Goal: Transaction & Acquisition: Purchase product/service

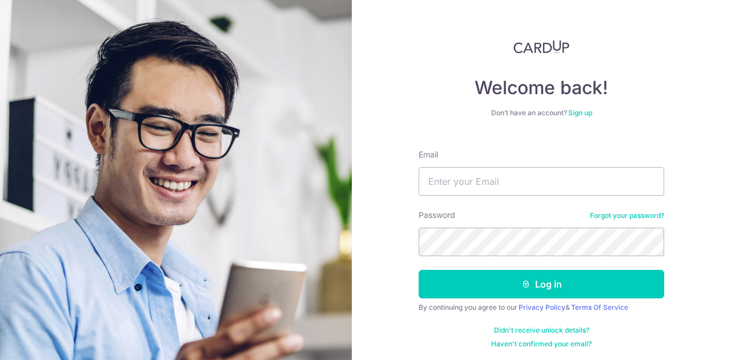
type input "keith.hsu@emeraldlaw.com.sg"
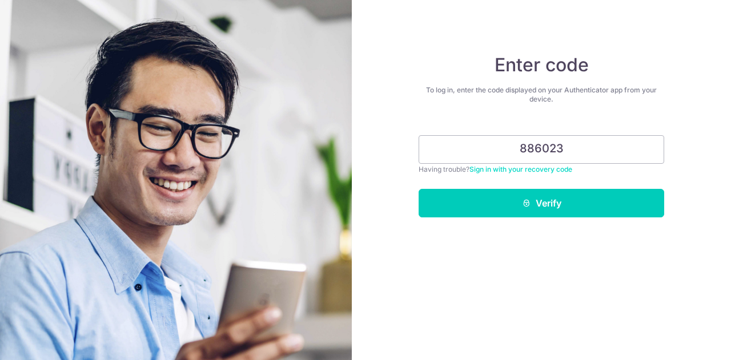
type input "886023"
click at [476, 229] on div "Enter code To log in, enter the code displayed on your Authenticator app from y…" at bounding box center [541, 180] width 379 height 360
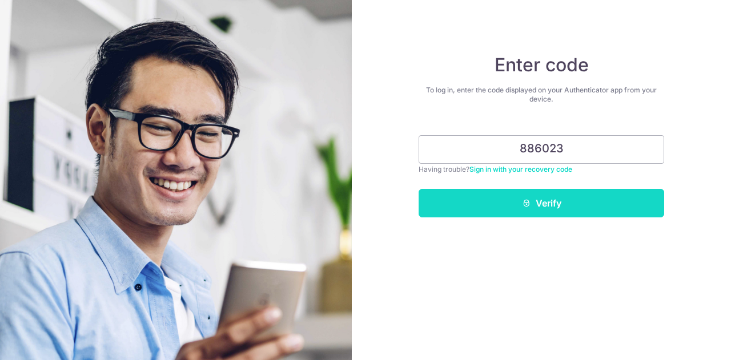
click at [548, 208] on button "Verify" at bounding box center [542, 203] width 246 height 29
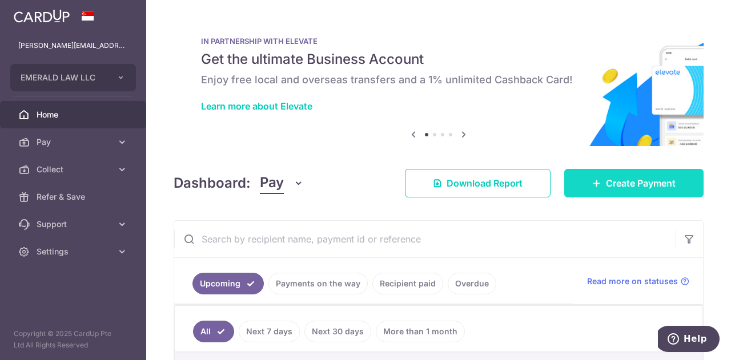
click at [639, 189] on span "Create Payment" at bounding box center [641, 183] width 70 height 14
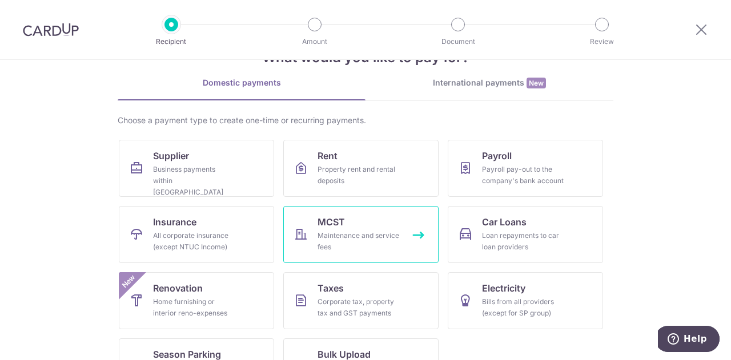
scroll to position [83, 0]
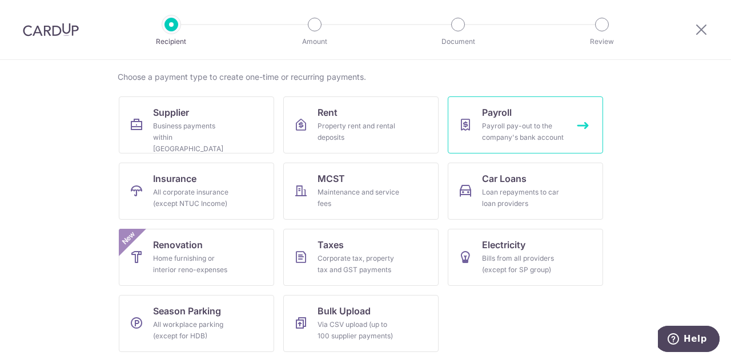
click at [546, 138] on div "Payroll pay-out to the company's bank account" at bounding box center [523, 131] width 82 height 23
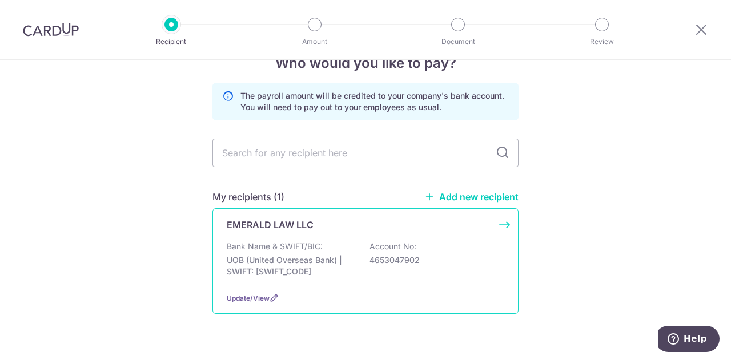
scroll to position [54, 0]
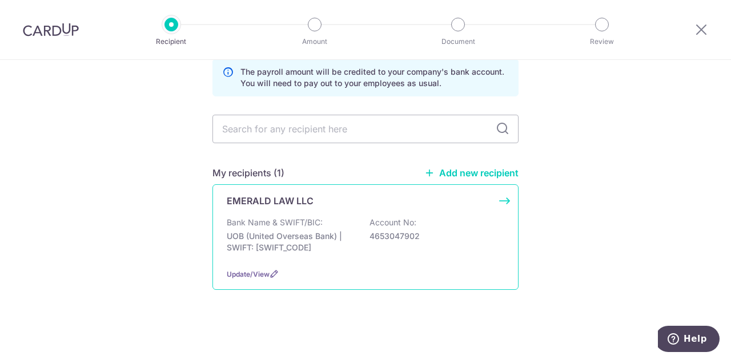
click at [307, 233] on p "UOB (United Overseas Bank) | SWIFT: [SWIFT_CODE]" at bounding box center [291, 242] width 128 height 23
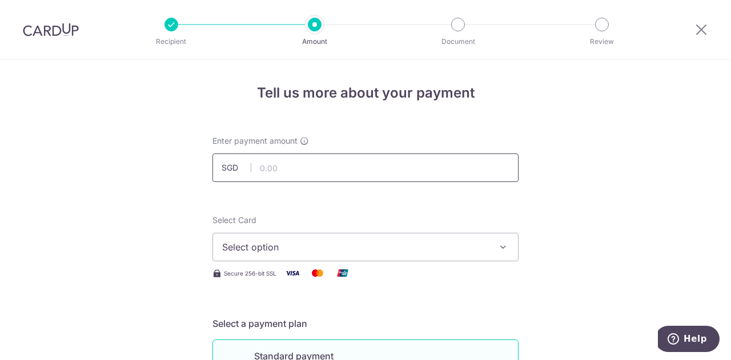
click at [316, 175] on input "text" at bounding box center [365, 168] width 306 height 29
type input "186,423.30"
click at [311, 235] on button "Select option" at bounding box center [365, 247] width 306 height 29
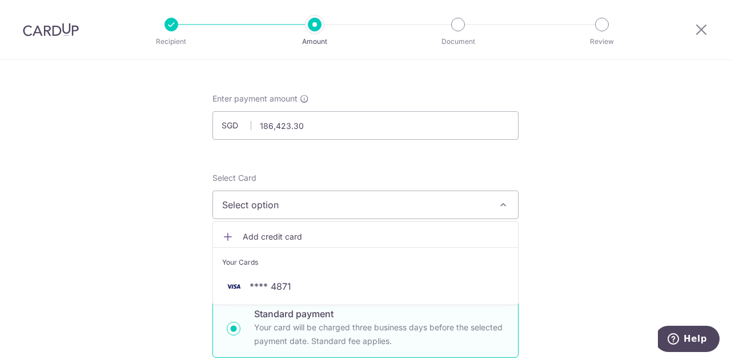
scroll to position [114, 0]
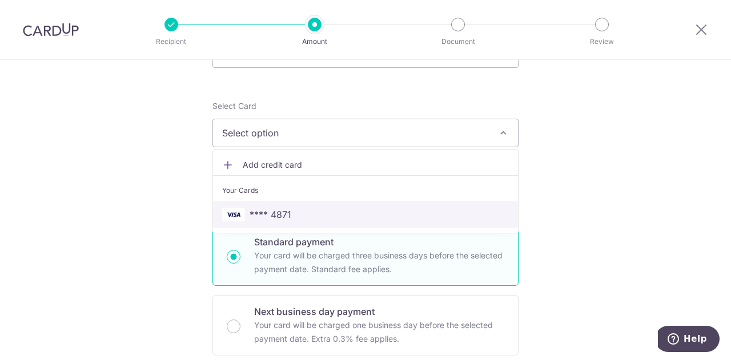
click at [295, 215] on span "**** 4871" at bounding box center [365, 215] width 287 height 14
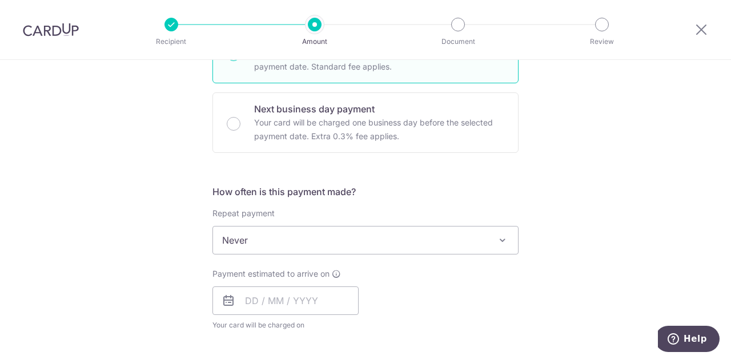
scroll to position [343, 0]
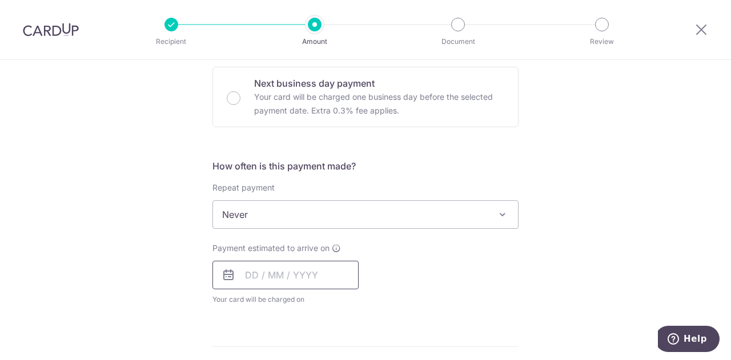
click at [266, 271] on input "text" at bounding box center [285, 275] width 146 height 29
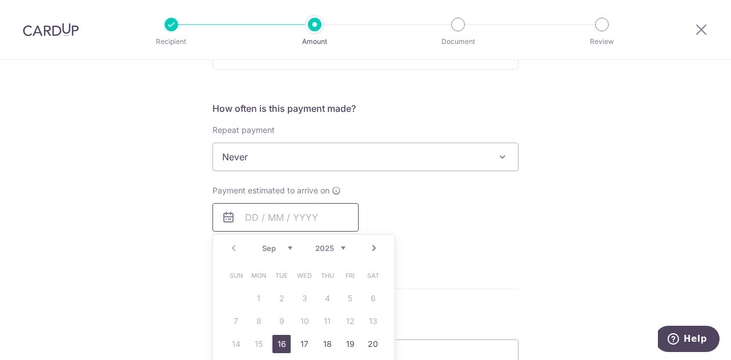
scroll to position [457, 0]
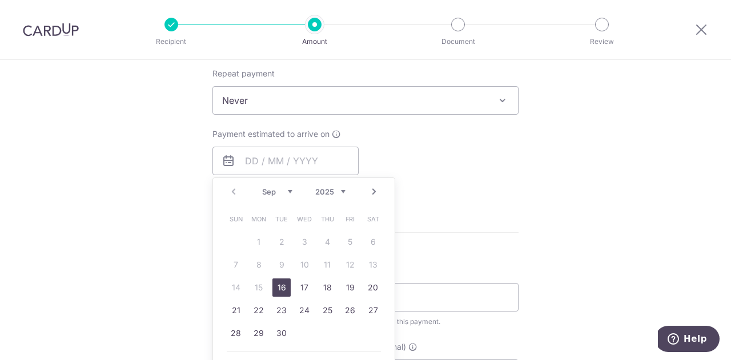
click at [274, 288] on link "16" at bounding box center [281, 288] width 18 height 18
type input "16/09/2025"
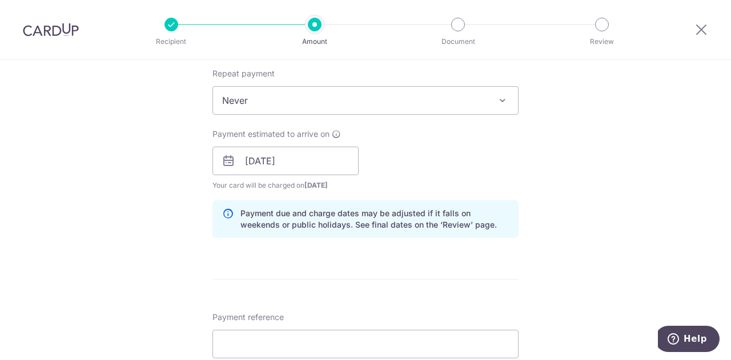
click at [614, 165] on div "Tell us more about your payment Enter payment amount SGD 186,423.30 186423.30 S…" at bounding box center [365, 175] width 731 height 1145
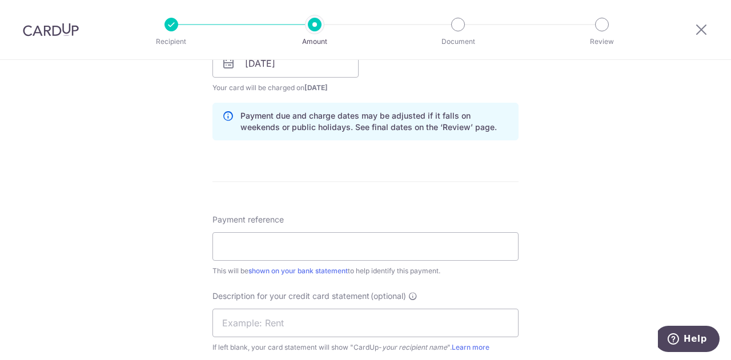
scroll to position [571, 0]
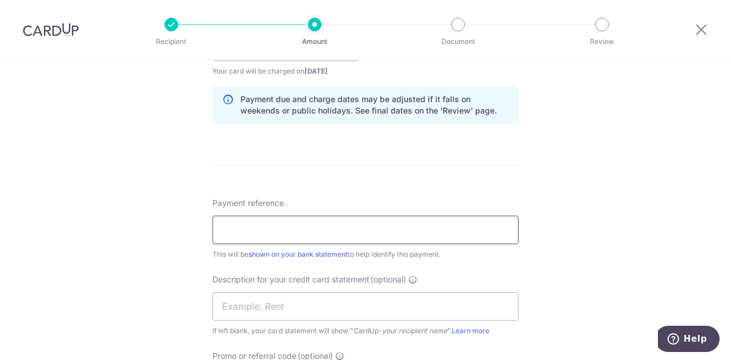
click at [295, 230] on input "Payment reference" at bounding box center [365, 230] width 306 height 29
drag, startPoint x: 318, startPoint y: 231, endPoint x: 108, endPoint y: 228, distance: 209.6
click at [113, 228] on div "Tell us more about your payment Enter payment amount SGD 186,423.30 186423.30 S…" at bounding box center [365, 61] width 731 height 1145
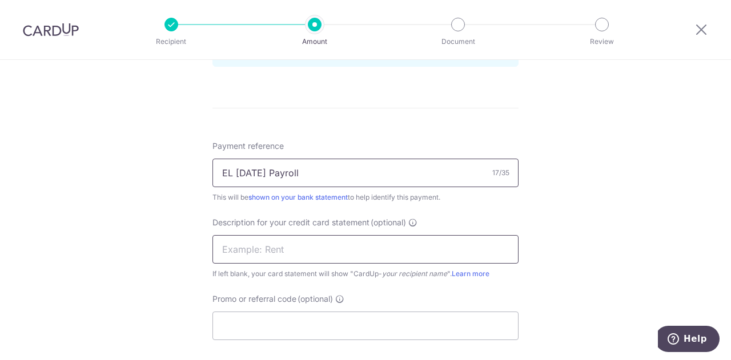
type input "EL Aug 25 Payroll"
click at [281, 246] on input "text" at bounding box center [365, 249] width 306 height 29
paste input "EL Aug 25 Payro"
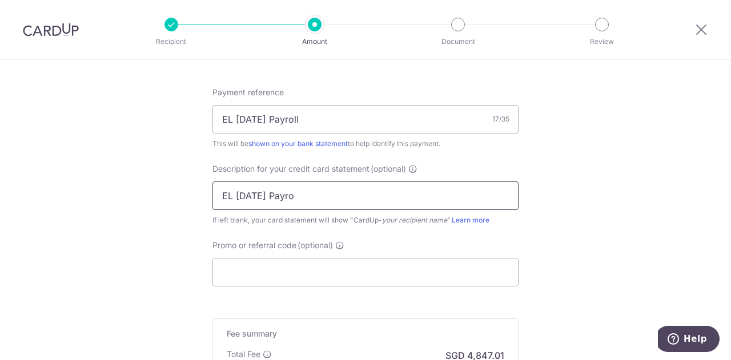
scroll to position [799, 0]
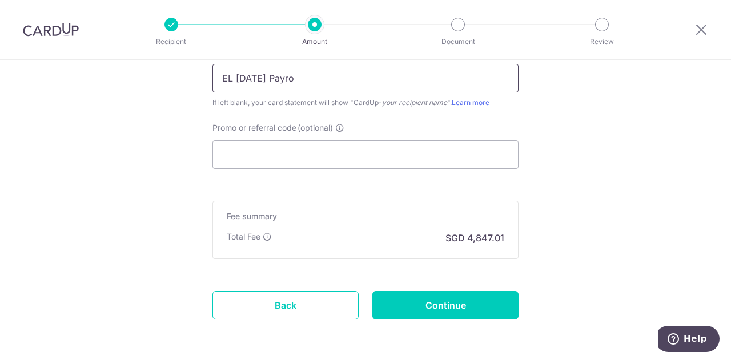
type input "EL Aug 25 Payro"
click at [265, 152] on input "Promo or referral code (optional)" at bounding box center [365, 154] width 306 height 29
paste input "EL170"
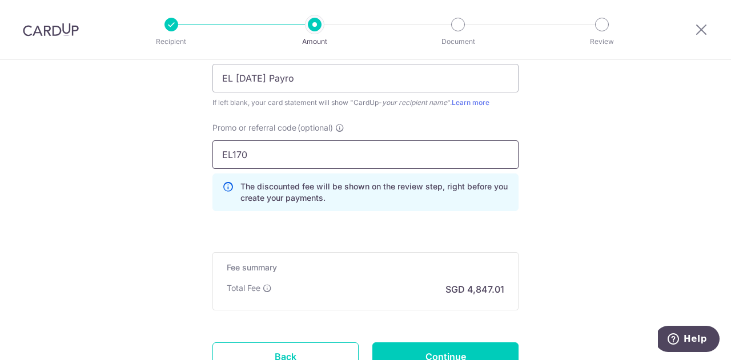
type input "EL170"
drag, startPoint x: 597, startPoint y: 124, endPoint x: 591, endPoint y: 128, distance: 7.8
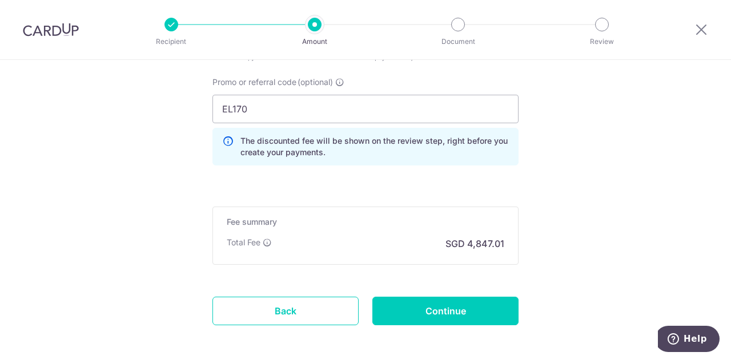
scroll to position [892, 0]
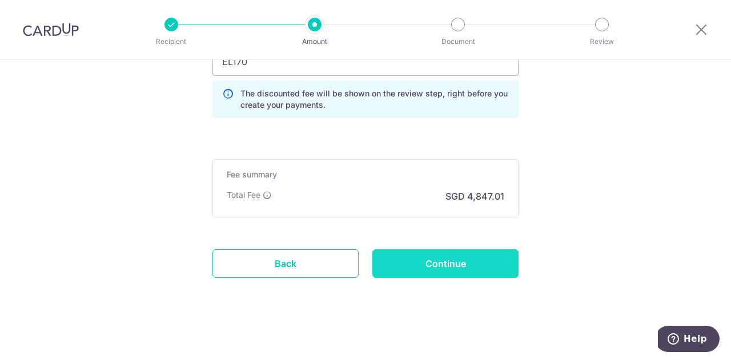
click at [445, 251] on input "Continue" at bounding box center [445, 264] width 146 height 29
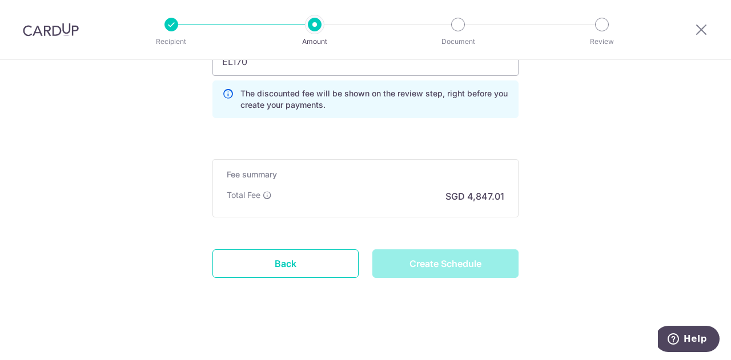
type input "Create Schedule"
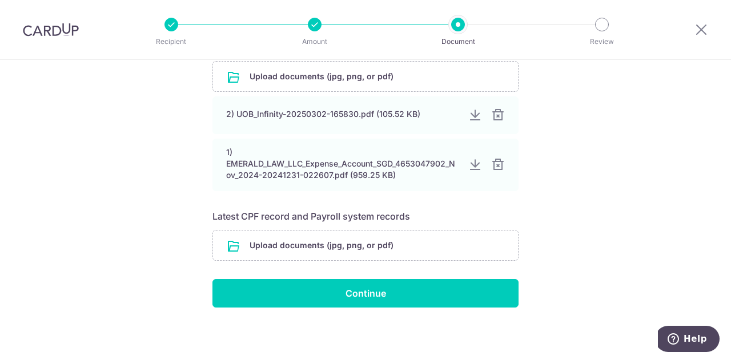
scroll to position [223, 0]
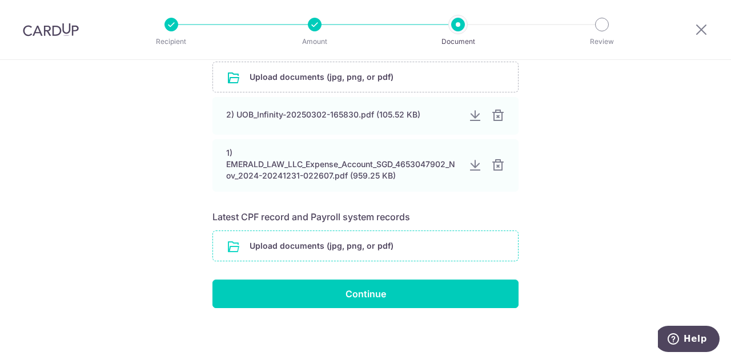
click at [353, 250] on input "file" at bounding box center [365, 246] width 305 height 30
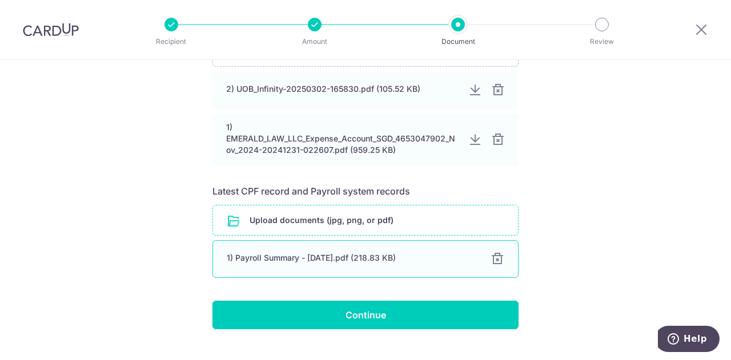
scroll to position [270, 0]
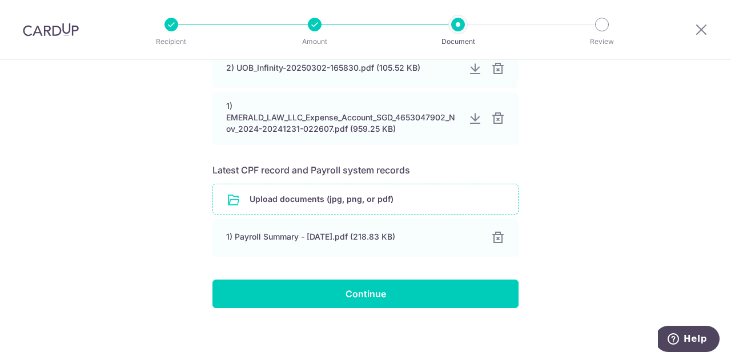
click at [382, 192] on input "file" at bounding box center [365, 199] width 305 height 30
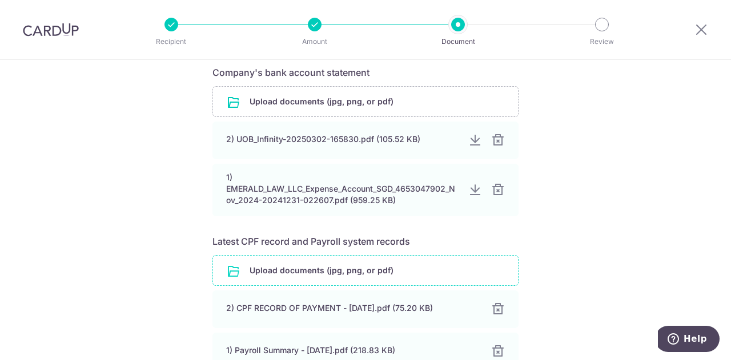
scroll to position [312, 0]
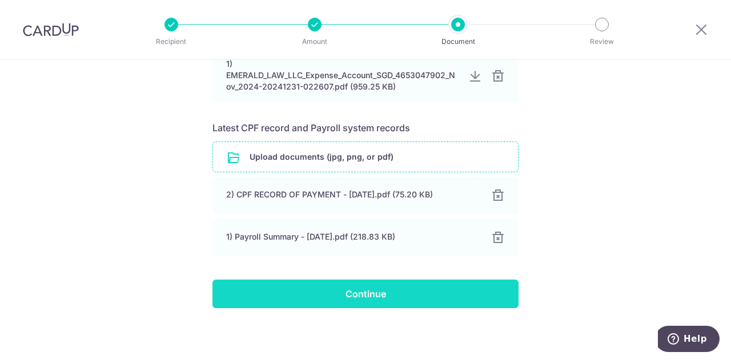
click at [431, 286] on input "Continue" at bounding box center [365, 294] width 306 height 29
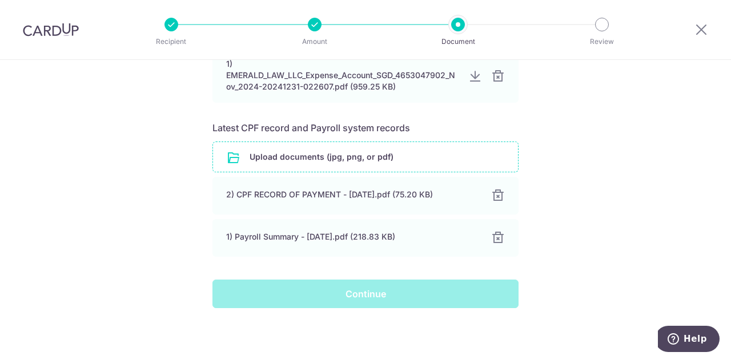
scroll to position [141, 0]
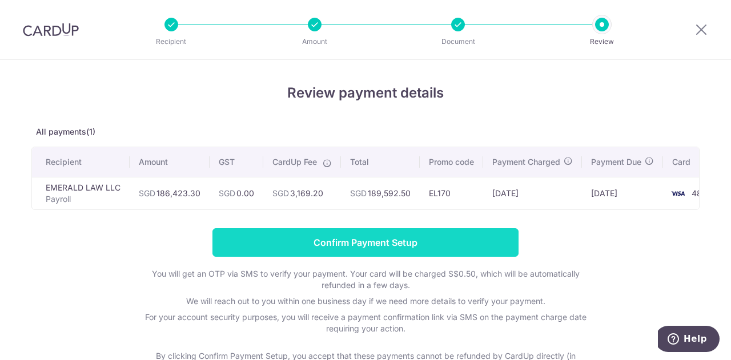
click at [395, 244] on input "Confirm Payment Setup" at bounding box center [365, 242] width 306 height 29
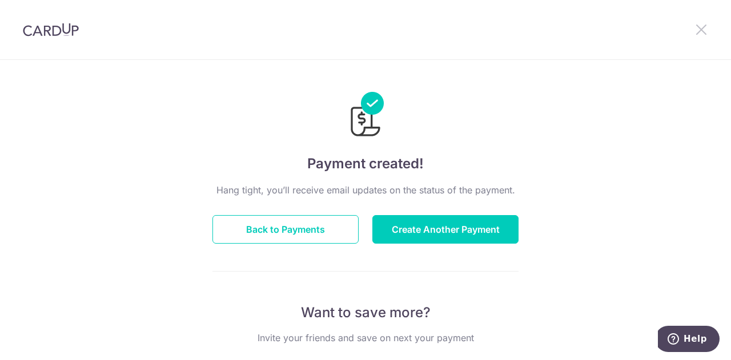
click at [696, 28] on icon at bounding box center [701, 29] width 14 height 14
